Goal: Task Accomplishment & Management: Manage account settings

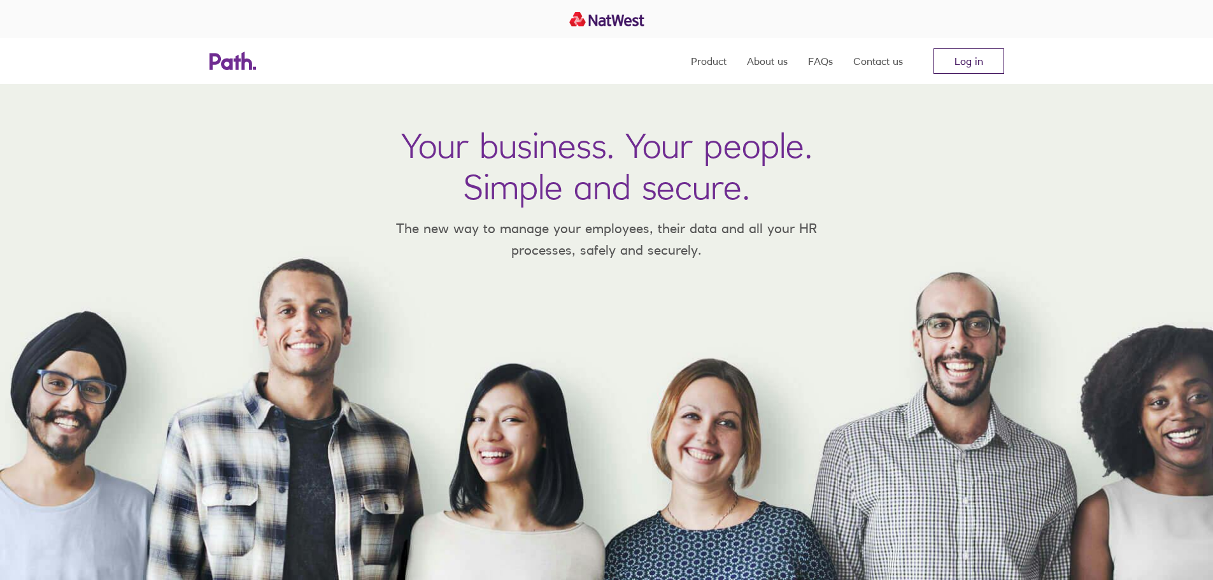
click at [948, 64] on link "Log in" at bounding box center [968, 60] width 71 height 25
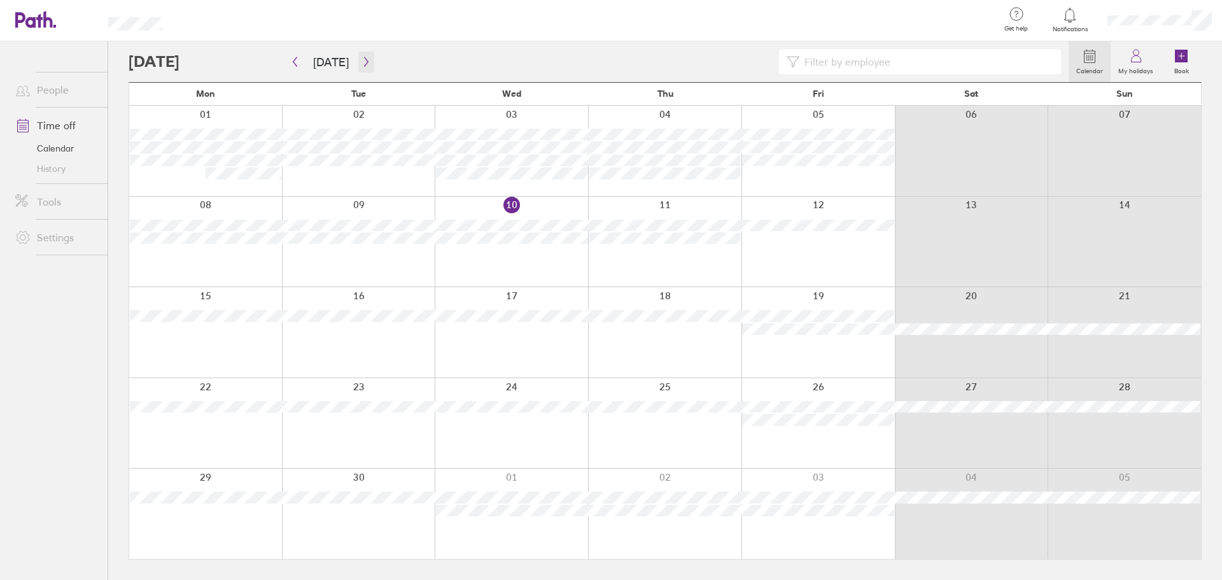
click at [365, 55] on button "button" at bounding box center [366, 62] width 16 height 21
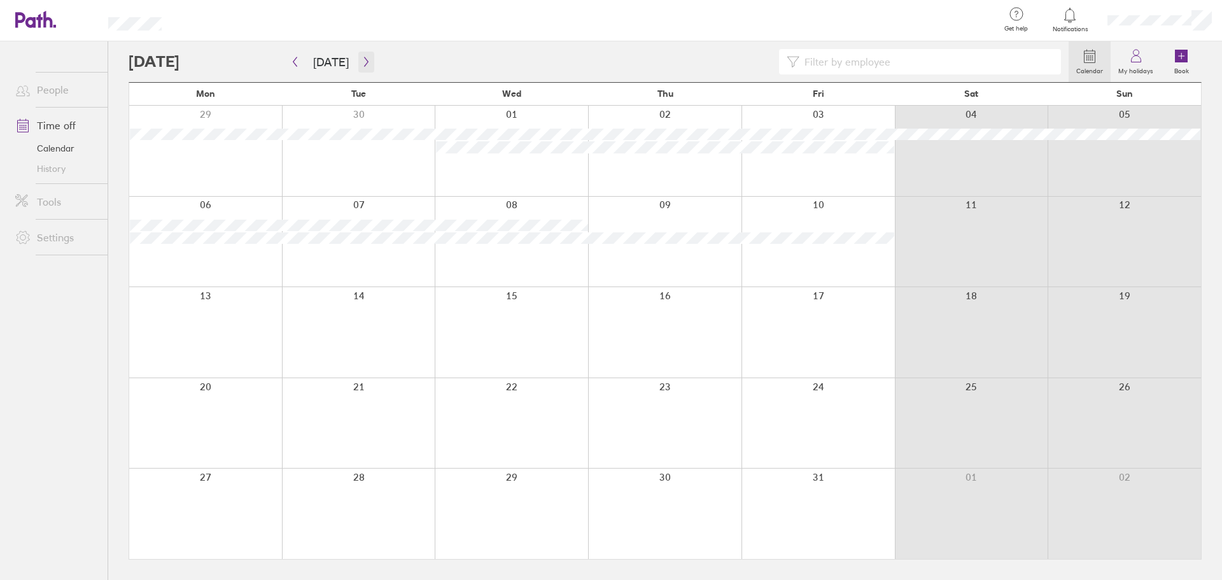
click at [365, 67] on button "button" at bounding box center [366, 62] width 16 height 21
click at [1118, 27] on div at bounding box center [1159, 20] width 125 height 41
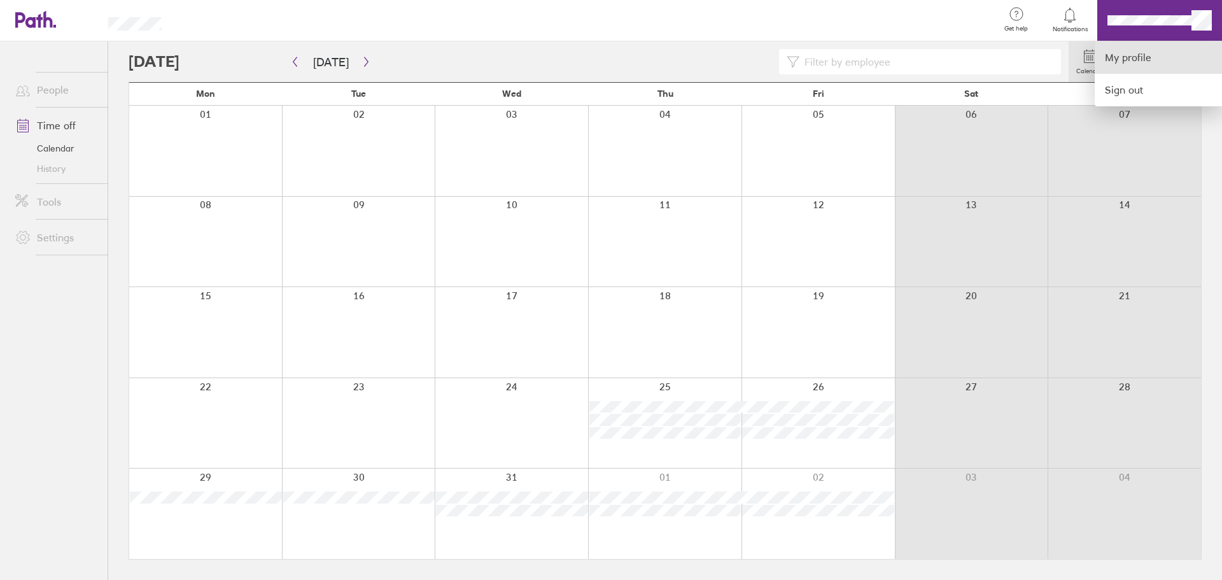
click at [1128, 53] on link "My profile" at bounding box center [1158, 57] width 127 height 32
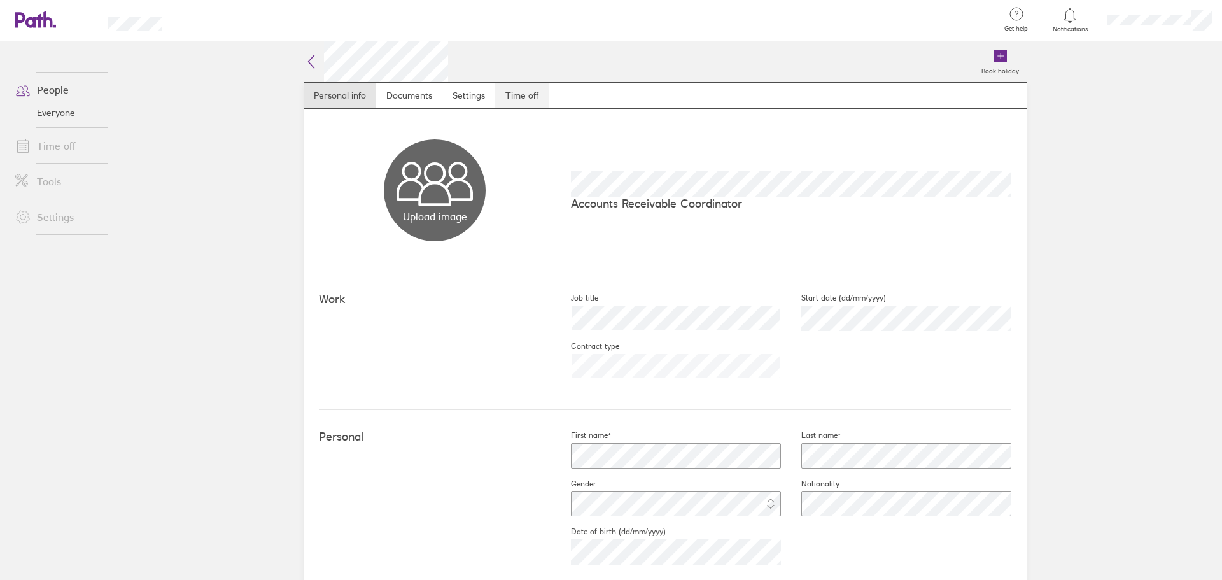
click at [513, 99] on link "Time off" at bounding box center [521, 95] width 53 height 25
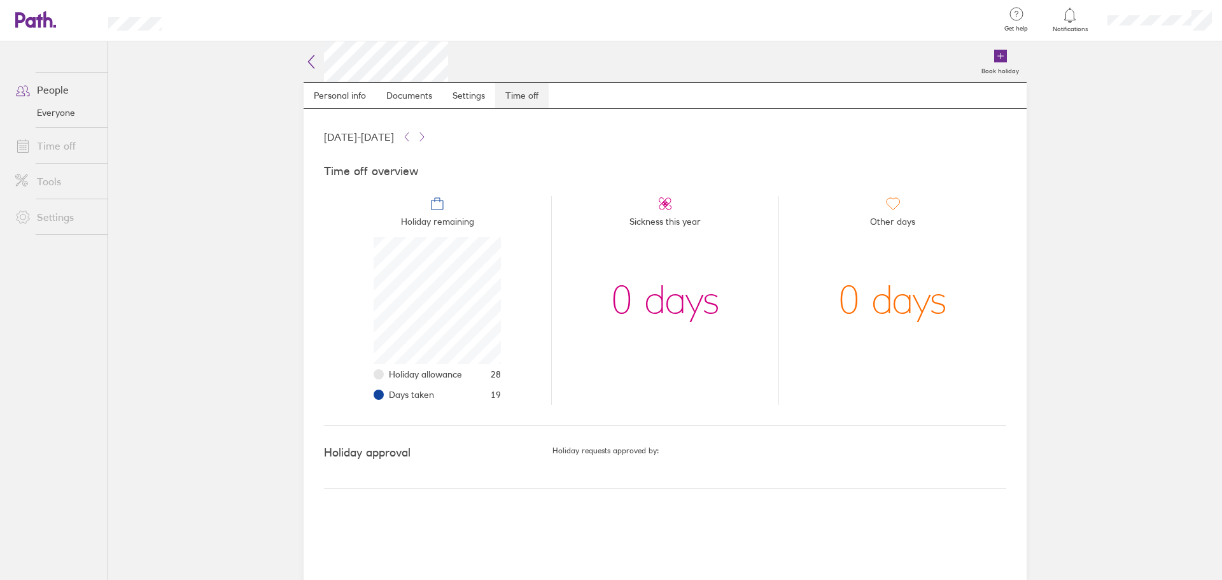
scroll to position [127, 127]
